Goal: Communication & Community: Answer question/provide support

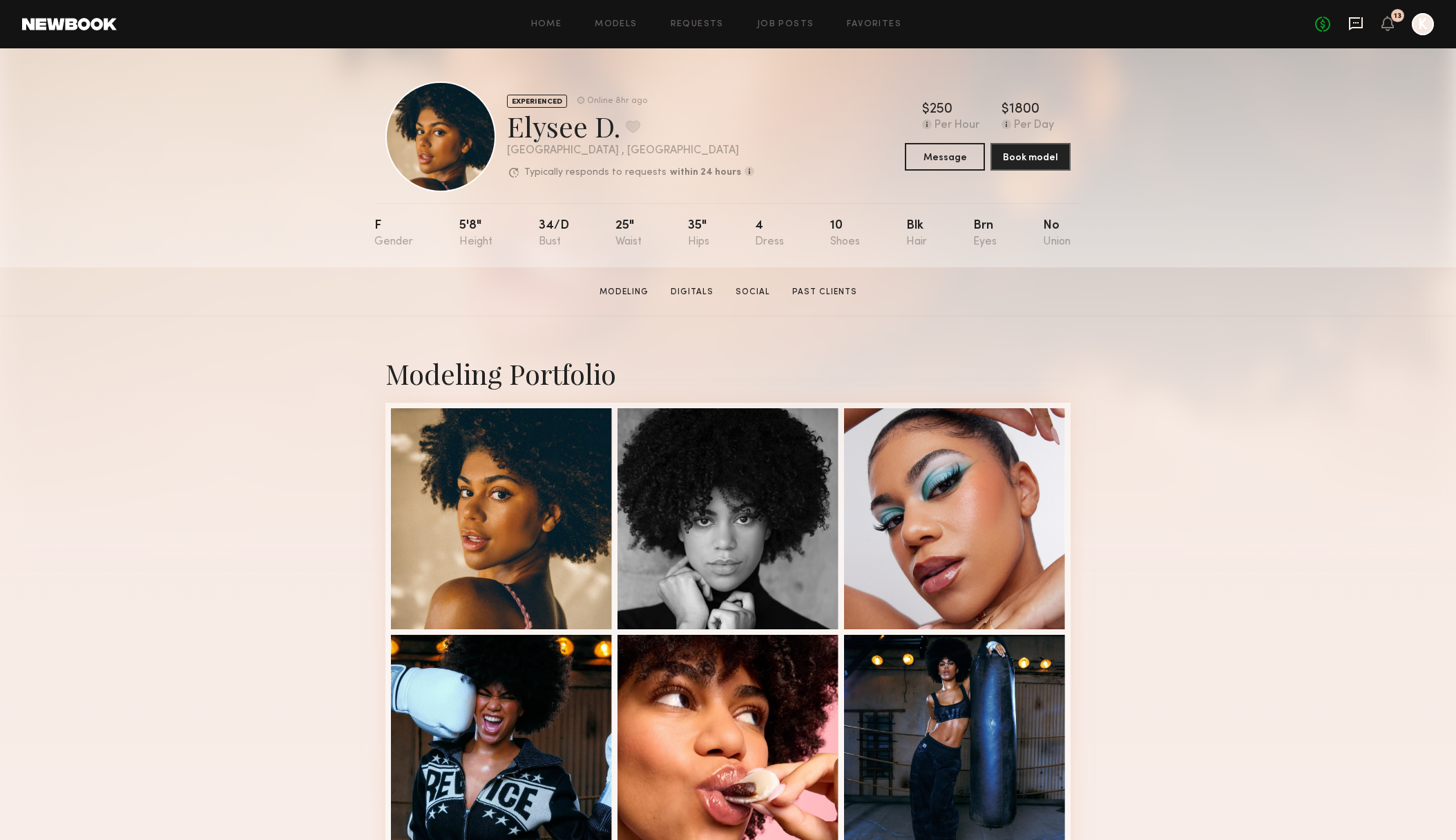
click at [1358, 24] on icon at bounding box center [1356, 24] width 15 height 15
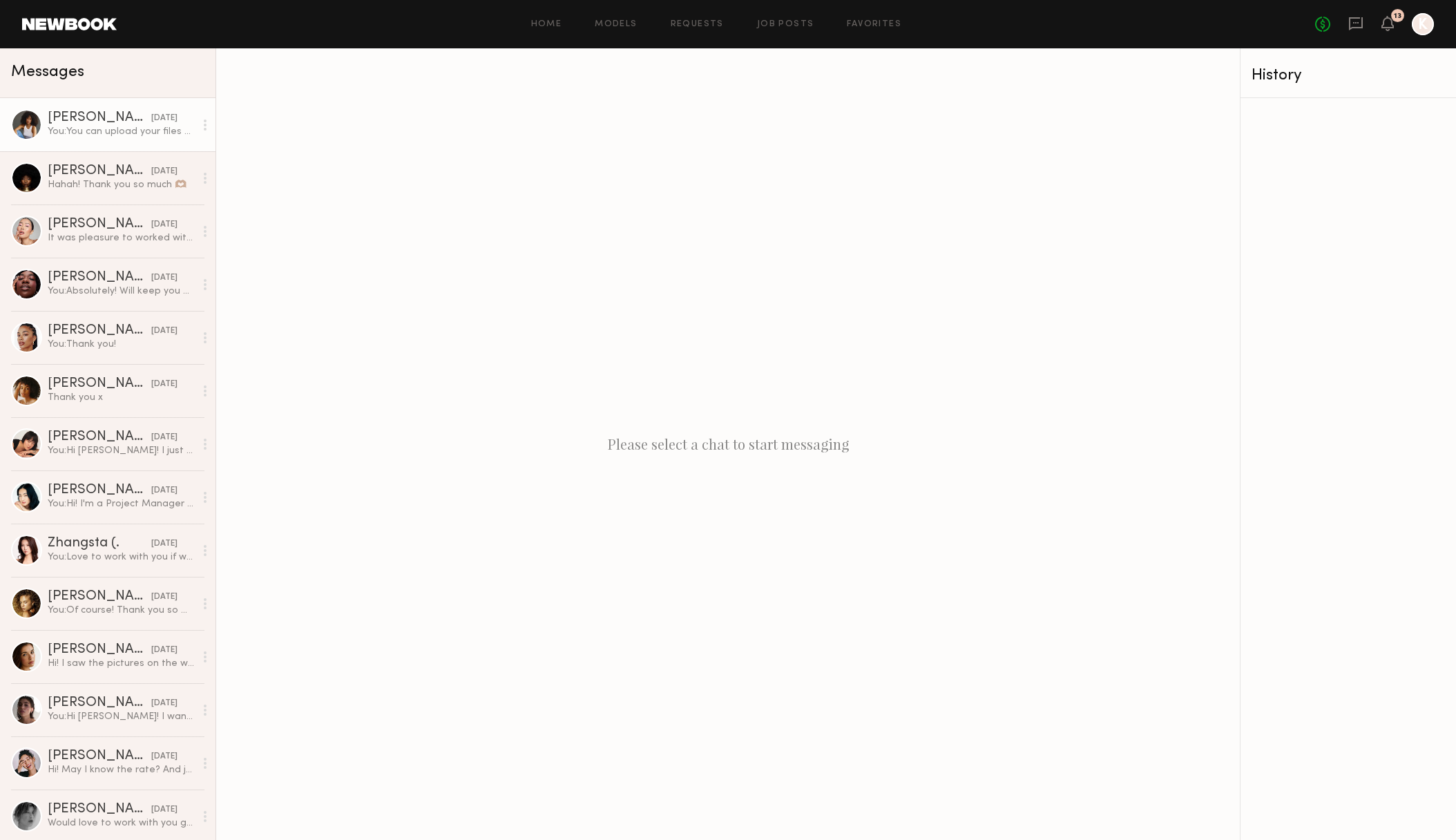
click at [85, 130] on div "You: You can upload your files here: [URL][DOMAIN_NAME]" at bounding box center [121, 132] width 147 height 14
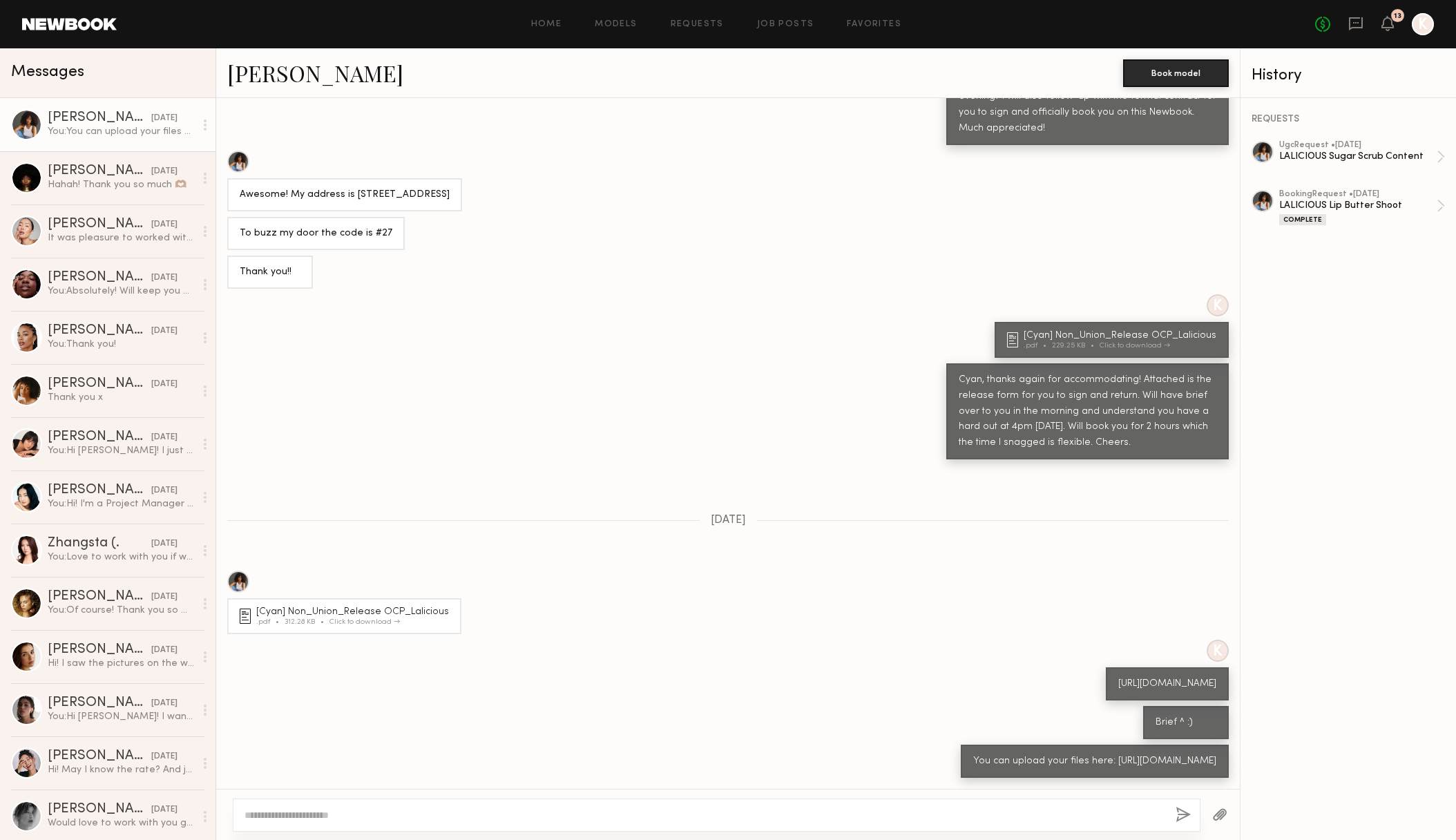
scroll to position [235, 0]
click at [394, 619] on div "Click to download" at bounding box center [364, 622] width 70 height 8
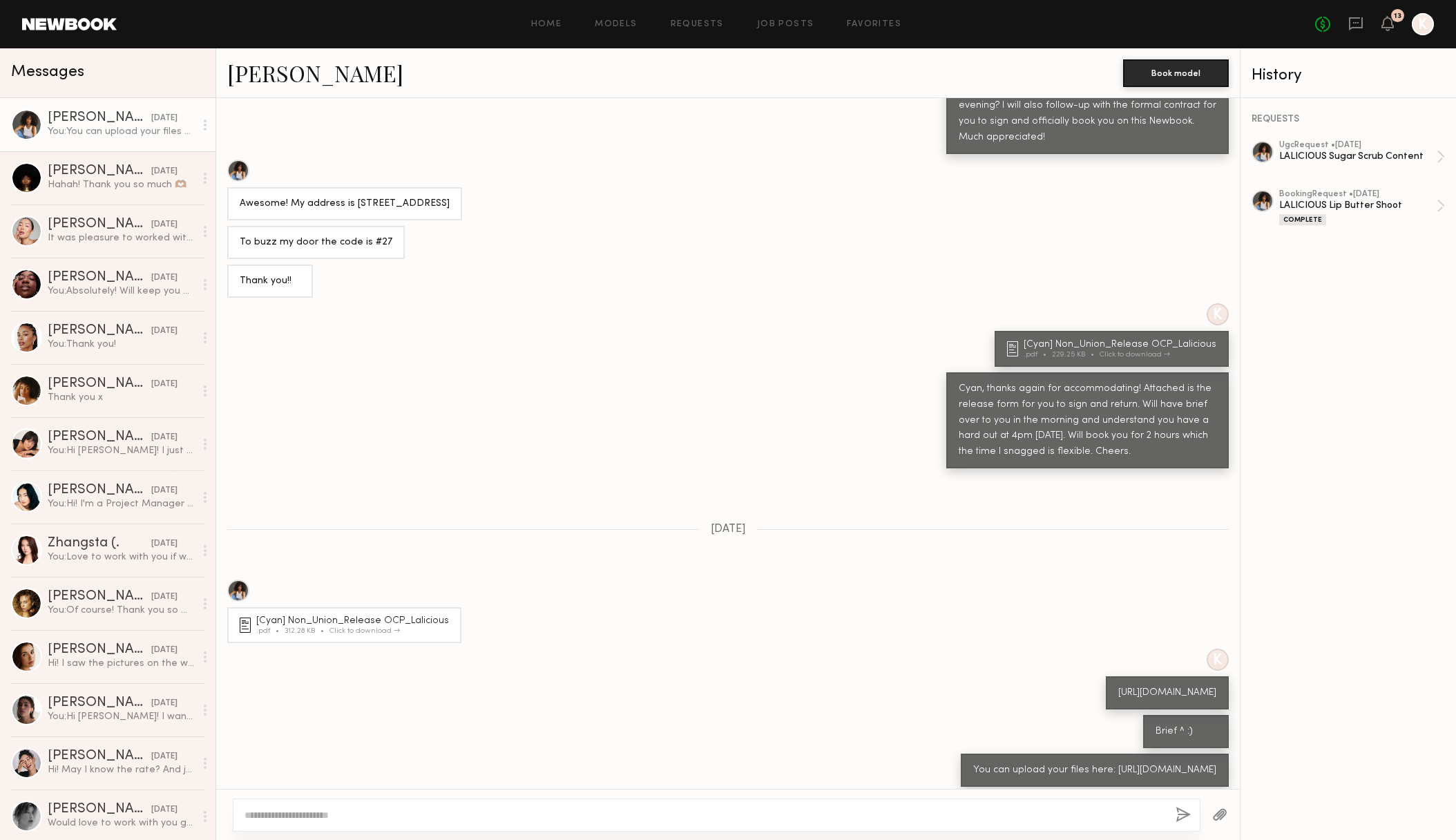
scroll to position [156, 0]
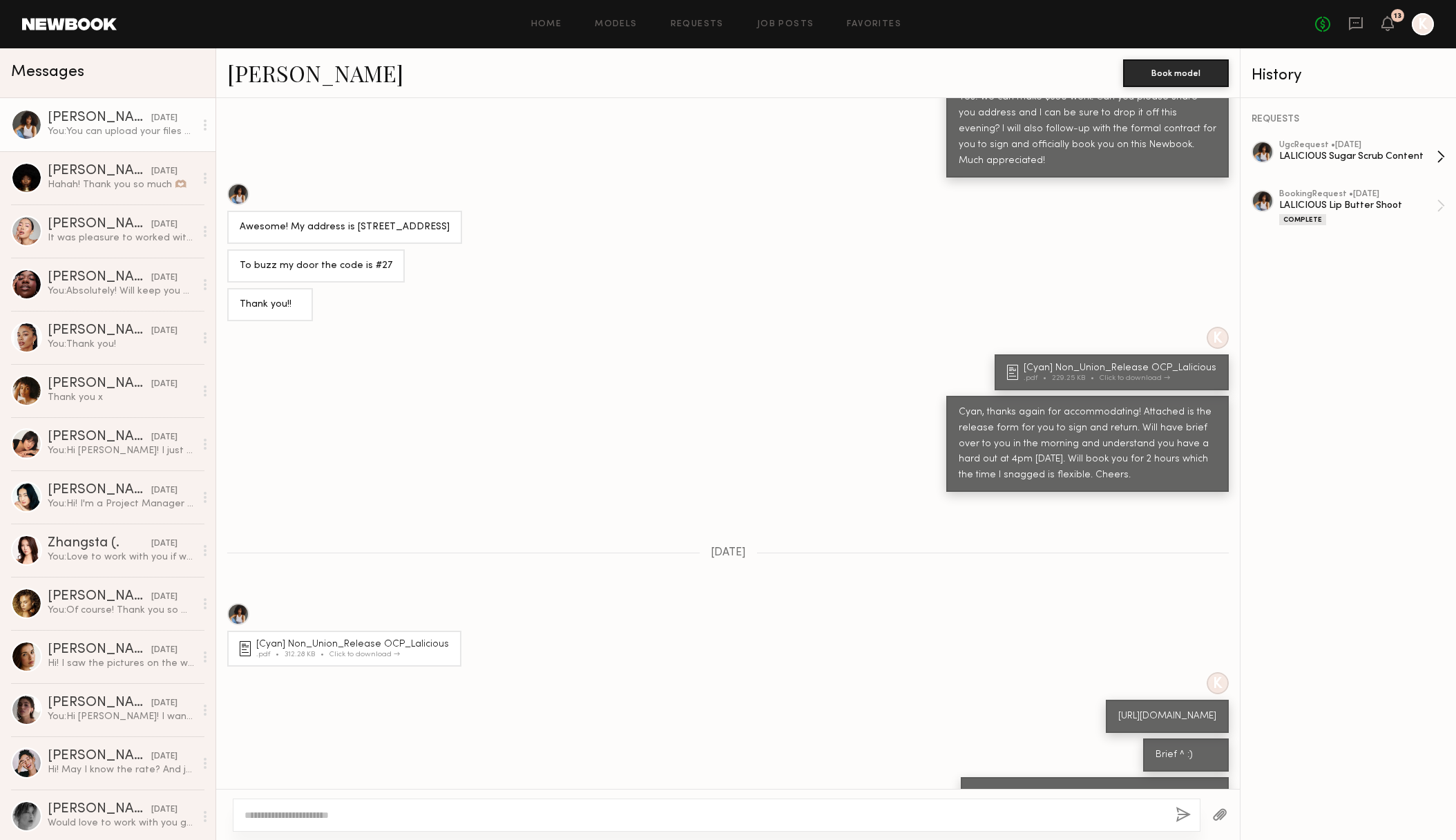
click at [1364, 146] on div "ugc Request • [DATE]" at bounding box center [1358, 145] width 158 height 9
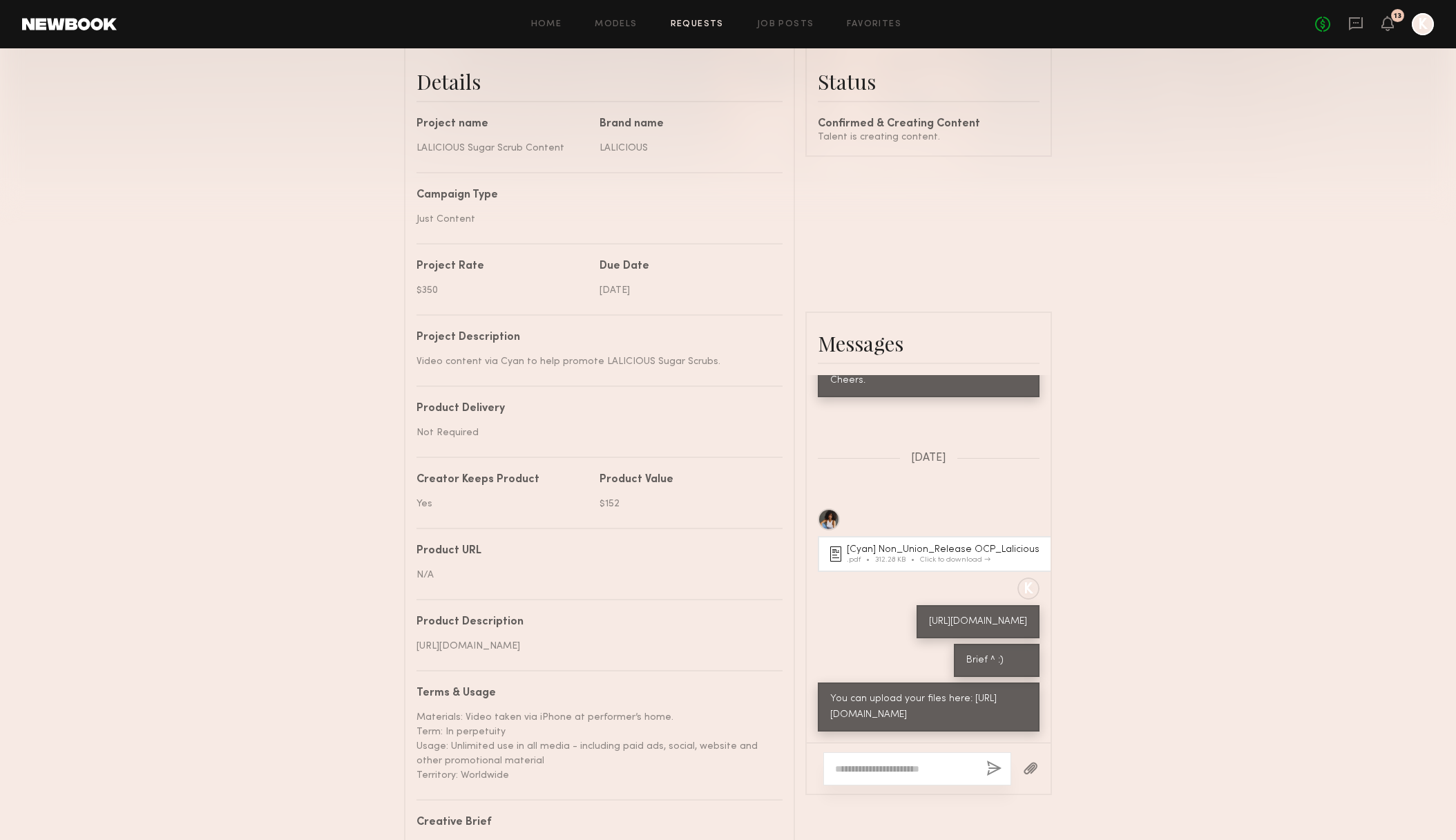
scroll to position [352, 0]
